Goal: Task Accomplishment & Management: Use online tool/utility

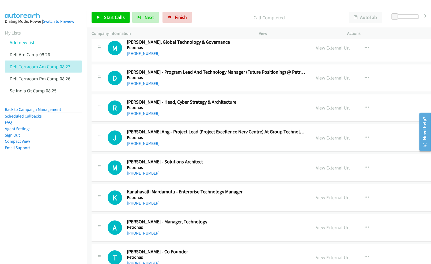
scroll to position [6856, 0]
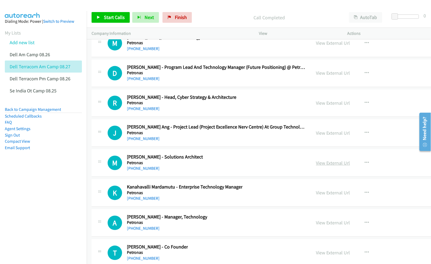
click at [334, 166] on link "View External Url" at bounding box center [333, 163] width 34 height 6
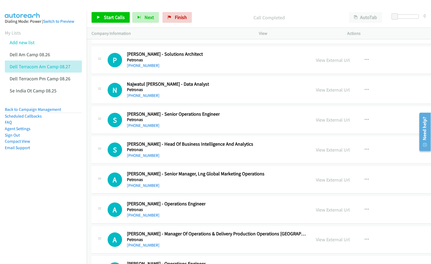
scroll to position [15968, 0]
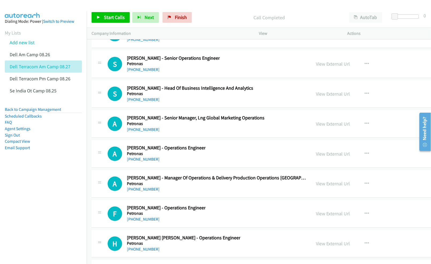
drag, startPoint x: 428, startPoint y: 112, endPoint x: 428, endPoint y: 169, distance: 56.8
click html "Need help? Resource Center AutoReach Help Help Get the help you need from our k…"
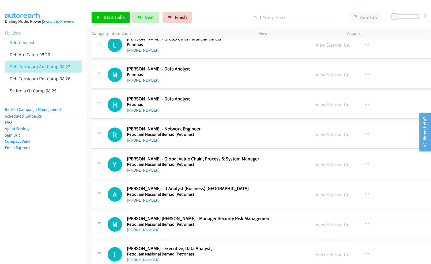
scroll to position [20574, 0]
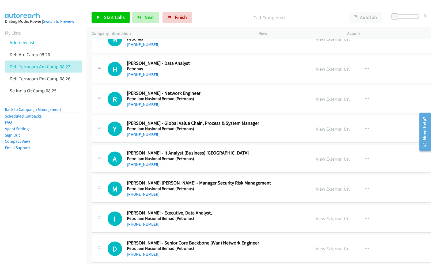
click at [334, 102] on link "View External Url" at bounding box center [333, 99] width 34 height 6
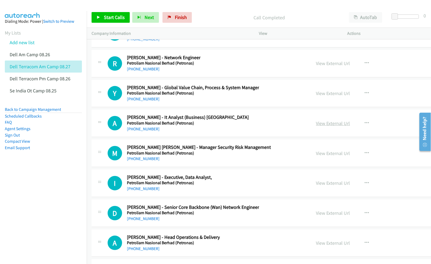
click at [327, 126] on link "View External Url" at bounding box center [333, 123] width 34 height 6
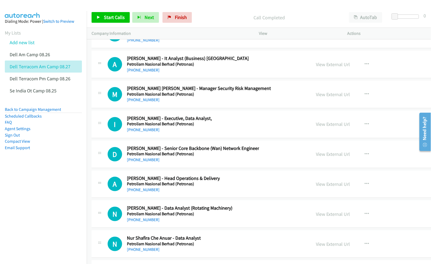
scroll to position [20681, 0]
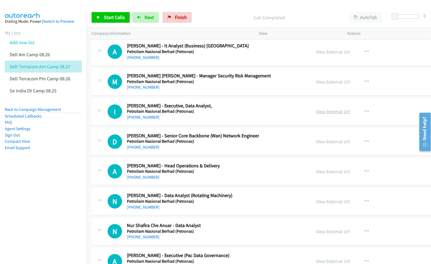
click at [328, 115] on link "View External Url" at bounding box center [333, 111] width 34 height 6
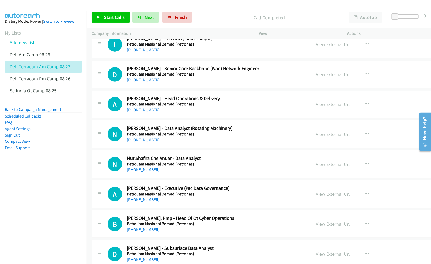
scroll to position [20752, 0]
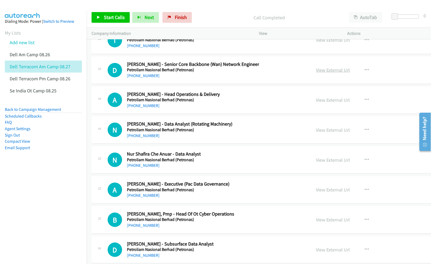
click at [337, 73] on link "View External Url" at bounding box center [333, 70] width 34 height 6
click at [325, 103] on link "View External Url" at bounding box center [333, 100] width 34 height 6
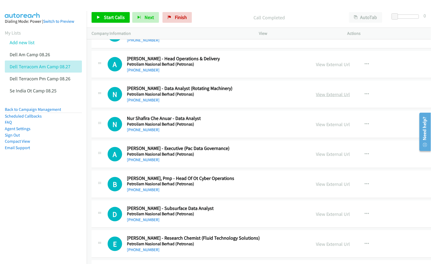
click at [328, 97] on link "View External Url" at bounding box center [333, 94] width 34 height 6
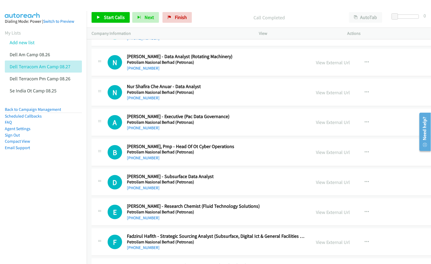
scroll to position [20824, 0]
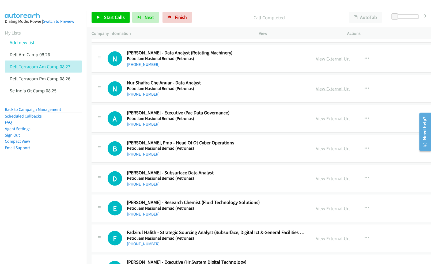
click at [337, 92] on link "View External Url" at bounding box center [333, 89] width 34 height 6
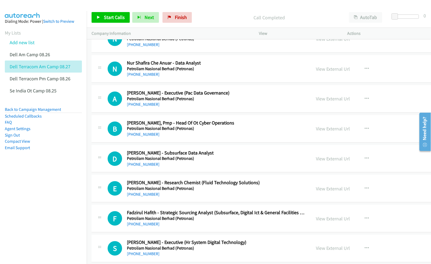
scroll to position [20859, 0]
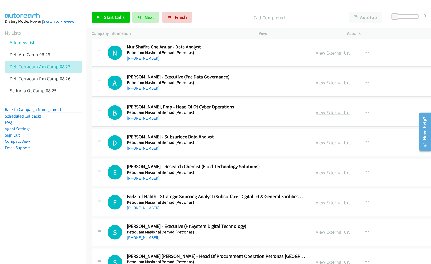
click at [328, 116] on link "View External Url" at bounding box center [333, 113] width 34 height 6
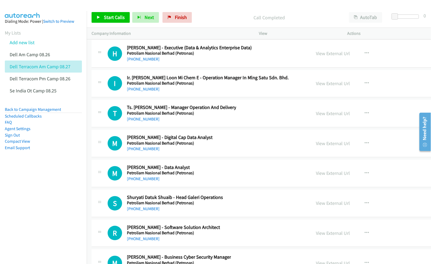
scroll to position [21109, 0]
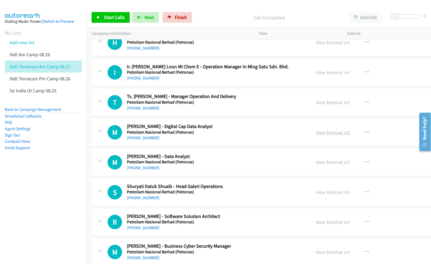
click at [323, 136] on link "View External Url" at bounding box center [333, 132] width 34 height 6
click at [328, 106] on link "View External Url" at bounding box center [333, 102] width 34 height 6
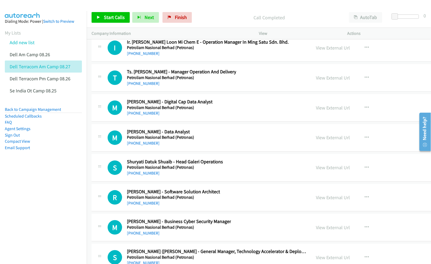
scroll to position [21145, 0]
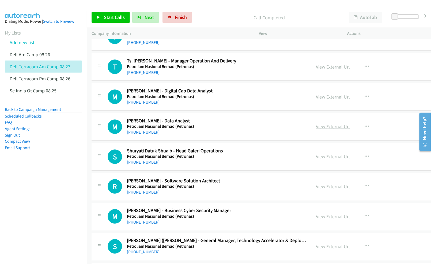
click at [330, 130] on link "View External Url" at bounding box center [333, 126] width 34 height 6
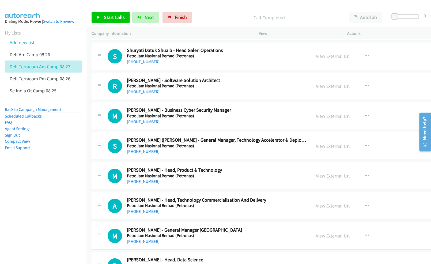
scroll to position [21252, 0]
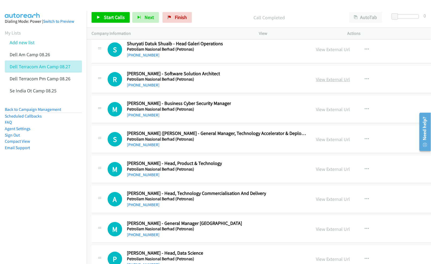
click at [330, 82] on link "View External Url" at bounding box center [333, 79] width 34 height 6
click at [321, 112] on link "View External Url" at bounding box center [333, 109] width 34 height 6
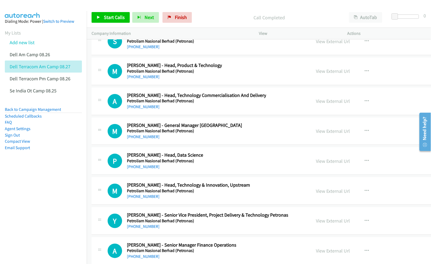
scroll to position [21359, 0]
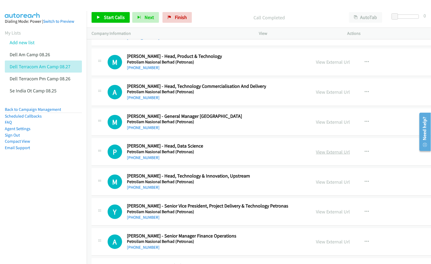
click at [325, 155] on link "View External Url" at bounding box center [333, 152] width 34 height 6
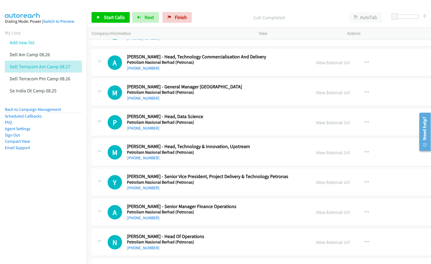
scroll to position [21395, 0]
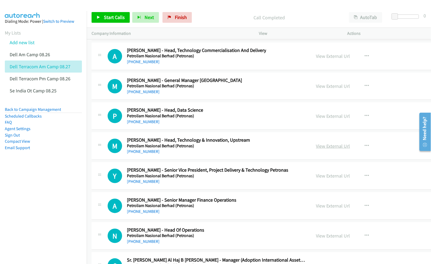
click at [324, 149] on link "View External Url" at bounding box center [333, 146] width 34 height 6
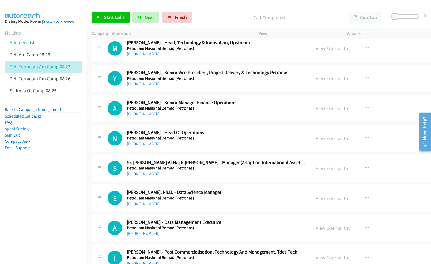
scroll to position [21502, 0]
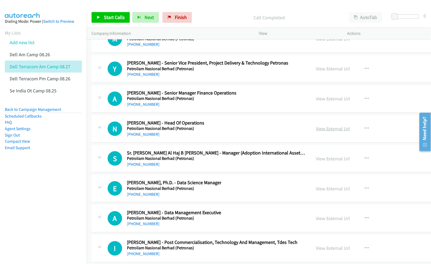
click at [331, 132] on link "View External Url" at bounding box center [333, 129] width 34 height 6
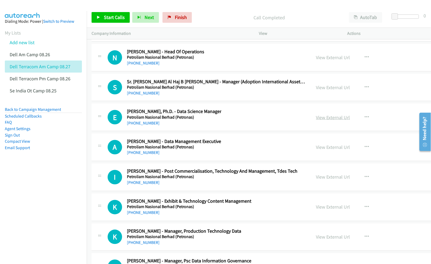
click at [328, 121] on link "View External Url" at bounding box center [333, 117] width 34 height 6
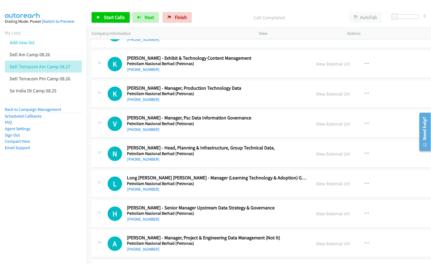
scroll to position [21752, 0]
drag, startPoint x: 31, startPoint y: 200, endPoint x: 113, endPoint y: 189, distance: 82.7
click at [31, 200] on nav "Dialing Mode: Power | Switch to Preview My Lists Add new list Dell Am Camp 08.2…" at bounding box center [43, 143] width 87 height 264
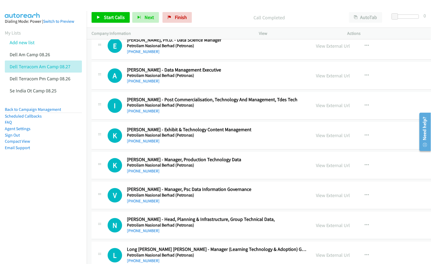
scroll to position [21716, 0]
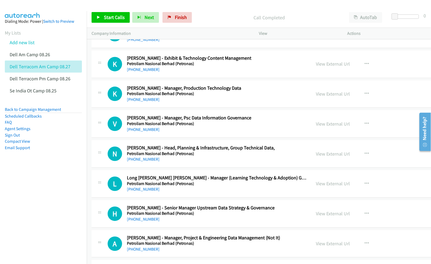
click at [44, 194] on nav "Dialing Mode: Power | Switch to Preview My Lists Add new list Dell Am Camp 08.2…" at bounding box center [43, 143] width 87 height 264
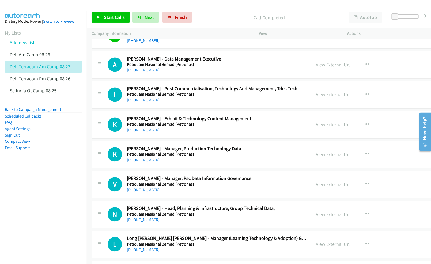
scroll to position [21645, 0]
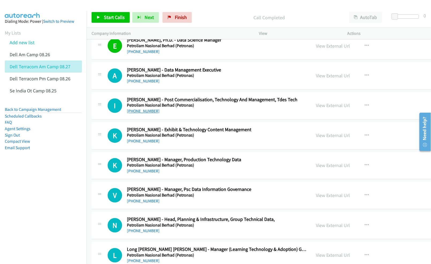
click at [38, 192] on nav "Dialing Mode: Power | Switch to Preview My Lists Add new list Dell Am Camp 08.2…" at bounding box center [43, 143] width 87 height 264
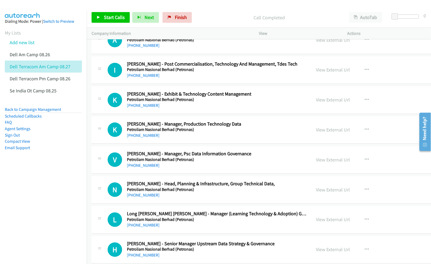
scroll to position [21716, 0]
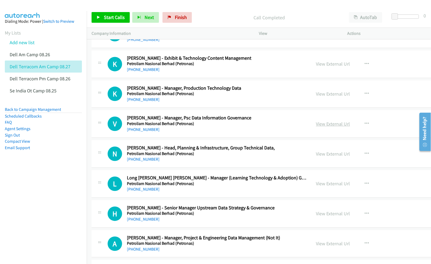
click at [327, 127] on link "View External Url" at bounding box center [333, 124] width 34 height 6
click at [57, 200] on nav "Dialing Mode: Power | Switch to Preview My Lists Add new list Dell Am Camp 08.2…" at bounding box center [43, 143] width 87 height 264
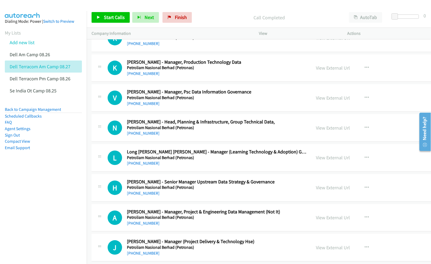
scroll to position [21752, 0]
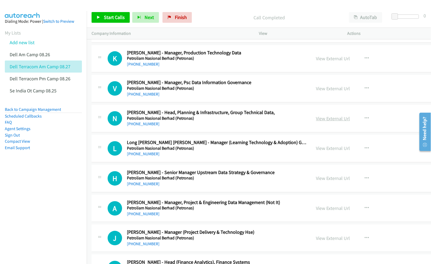
click at [331, 122] on link "View External Url" at bounding box center [333, 118] width 34 height 6
click at [59, 205] on nav "Dialing Mode: Power | Switch to Preview My Lists Add new list Dell Am Camp 08.2…" at bounding box center [43, 143] width 87 height 264
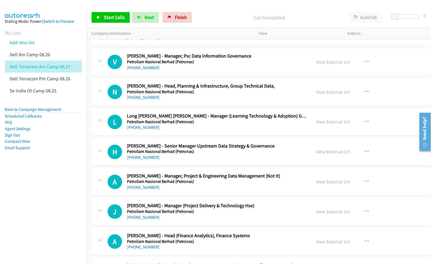
scroll to position [21788, 0]
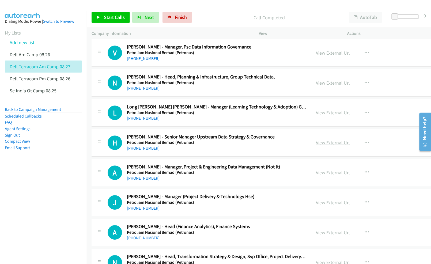
click at [329, 146] on link "View External Url" at bounding box center [333, 143] width 34 height 6
drag, startPoint x: 6, startPoint y: 191, endPoint x: 27, endPoint y: 200, distance: 22.4
click at [10, 193] on nav "Dialing Mode: Power | Switch to Preview My Lists Add new list Dell Am Camp 08.2…" at bounding box center [43, 143] width 87 height 264
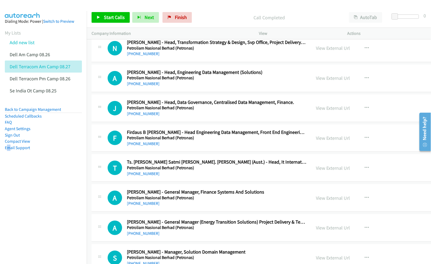
scroll to position [22038, 0]
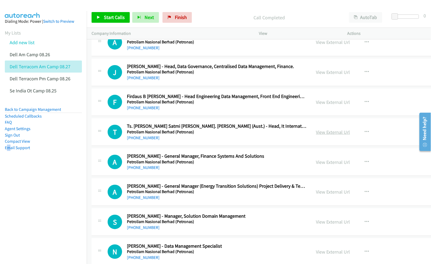
click at [334, 135] on link "View External Url" at bounding box center [333, 132] width 34 height 6
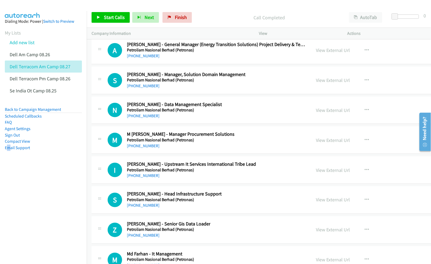
scroll to position [22180, 0]
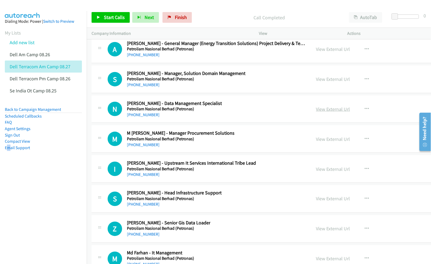
click at [328, 112] on link "View External Url" at bounding box center [333, 109] width 34 height 6
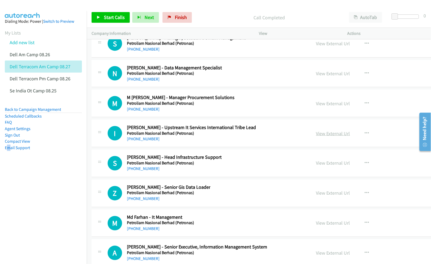
click at [326, 137] on link "View External Url" at bounding box center [333, 133] width 34 height 6
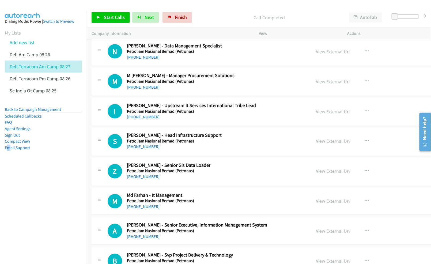
scroll to position [22252, 0]
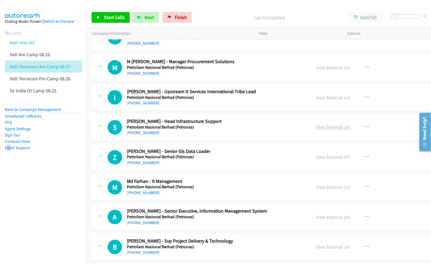
click at [329, 130] on link "View External Url" at bounding box center [333, 127] width 34 height 6
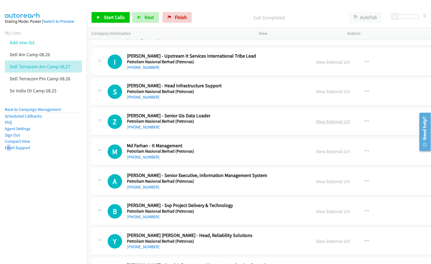
click at [326, 125] on link "View External Url" at bounding box center [333, 122] width 34 height 6
click at [329, 155] on link "View External Url" at bounding box center [333, 152] width 34 height 6
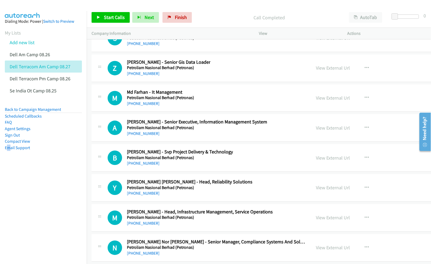
scroll to position [22359, 0]
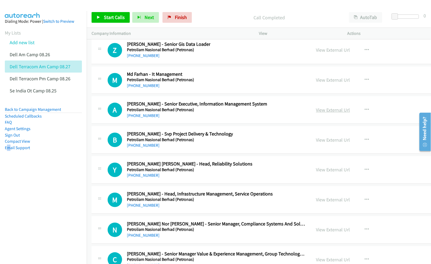
click at [334, 113] on link "View External Url" at bounding box center [333, 110] width 34 height 6
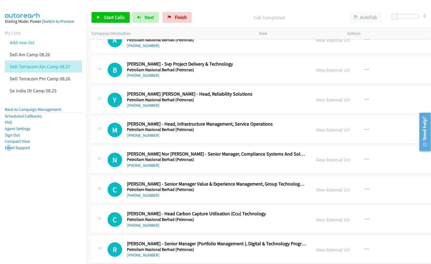
scroll to position [22430, 0]
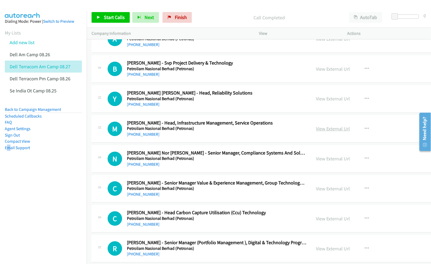
click at [321, 132] on link "View External Url" at bounding box center [333, 129] width 34 height 6
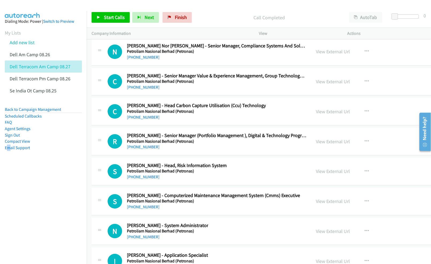
scroll to position [22573, 0]
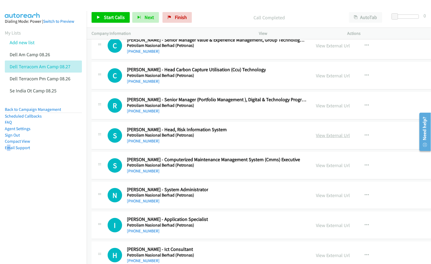
click at [329, 138] on link "View External Url" at bounding box center [333, 135] width 34 height 6
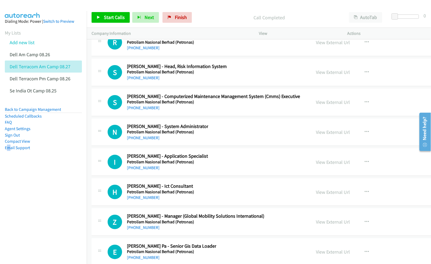
scroll to position [22645, 0]
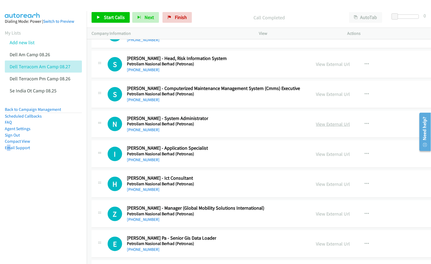
click at [331, 127] on link "View External Url" at bounding box center [333, 124] width 34 height 6
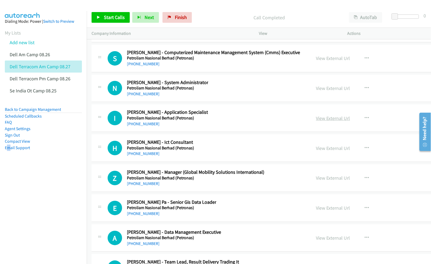
click at [330, 121] on link "View External Url" at bounding box center [333, 118] width 34 height 6
click at [334, 151] on link "View External Url" at bounding box center [333, 148] width 34 height 6
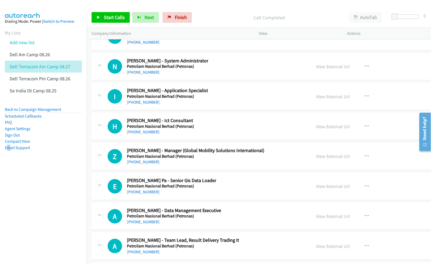
scroll to position [22752, 0]
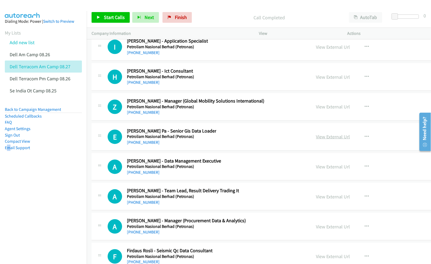
click at [322, 140] on link "View External Url" at bounding box center [333, 137] width 34 height 6
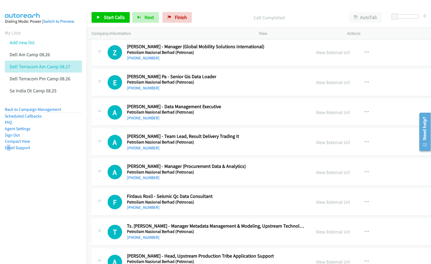
scroll to position [22823, 0]
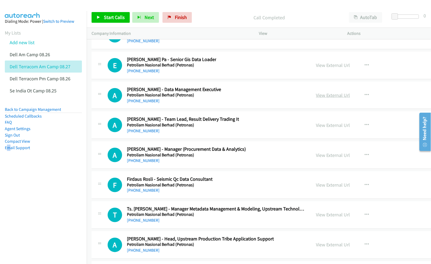
click at [332, 98] on link "View External Url" at bounding box center [333, 95] width 34 height 6
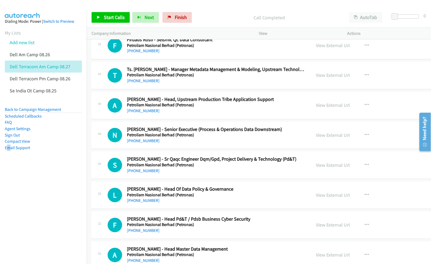
scroll to position [22966, 0]
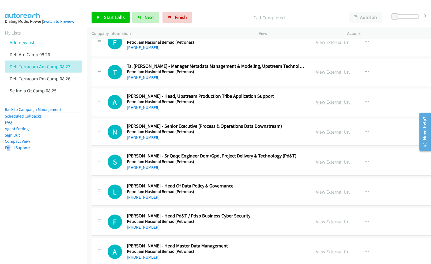
click at [326, 105] on link "View External Url" at bounding box center [333, 102] width 34 height 6
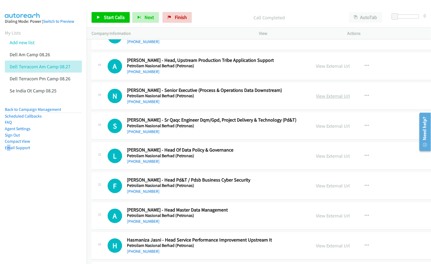
click at [327, 99] on link "View External Url" at bounding box center [333, 96] width 34 height 6
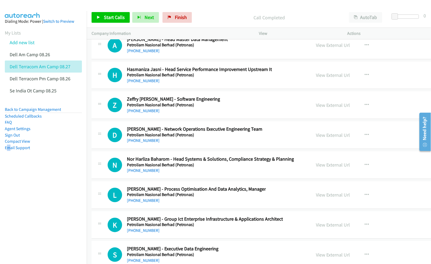
scroll to position [23180, 0]
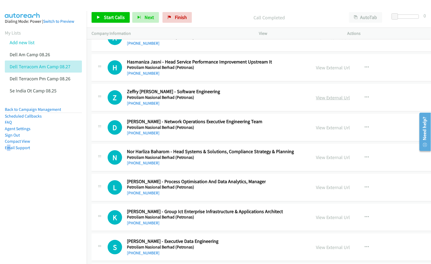
click at [328, 101] on link "View External Url" at bounding box center [333, 98] width 34 height 6
